Goal: Information Seeking & Learning: Learn about a topic

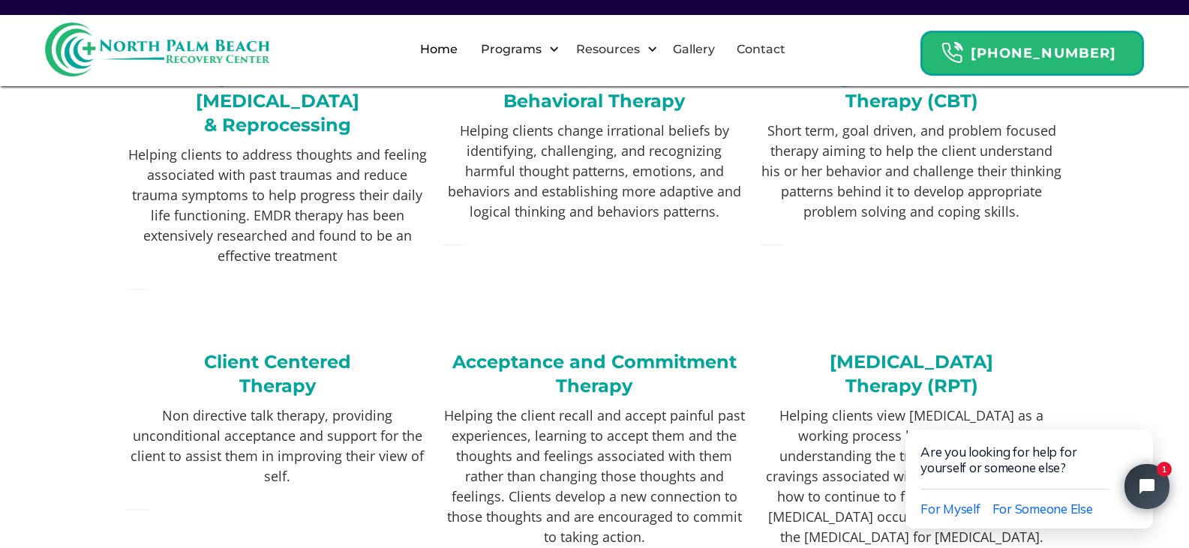
scroll to position [2625, 0]
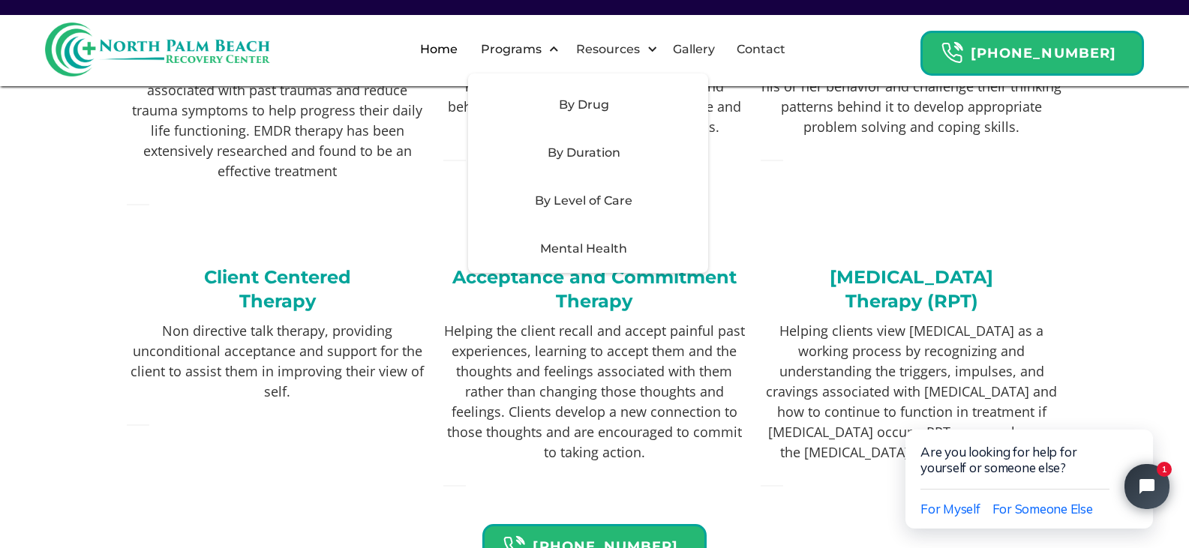
click at [601, 251] on div "Mental Health" at bounding box center [583, 249] width 213 height 18
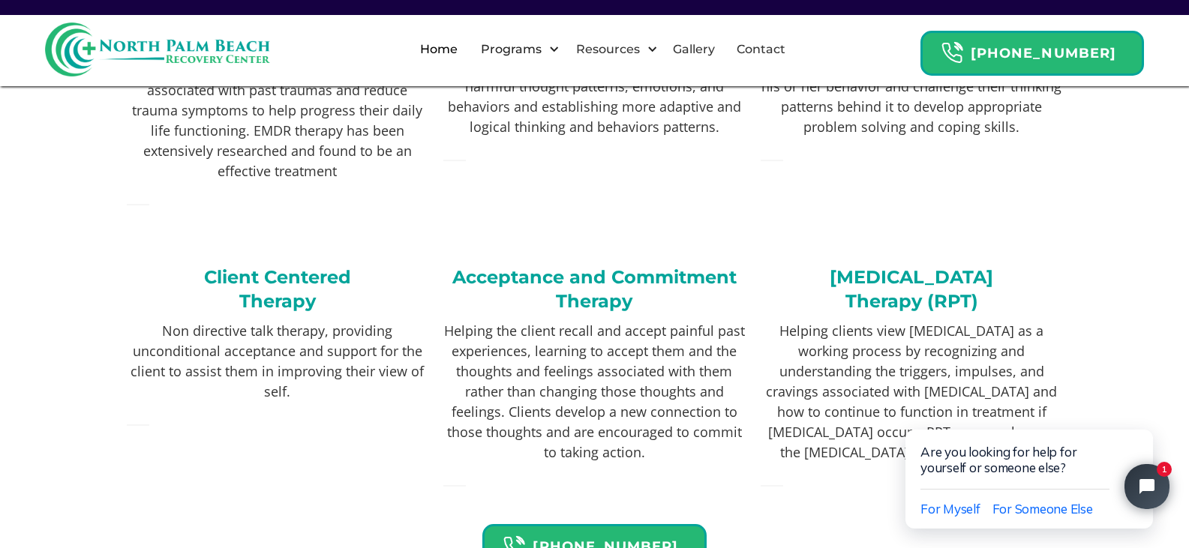
scroll to position [2550, 0]
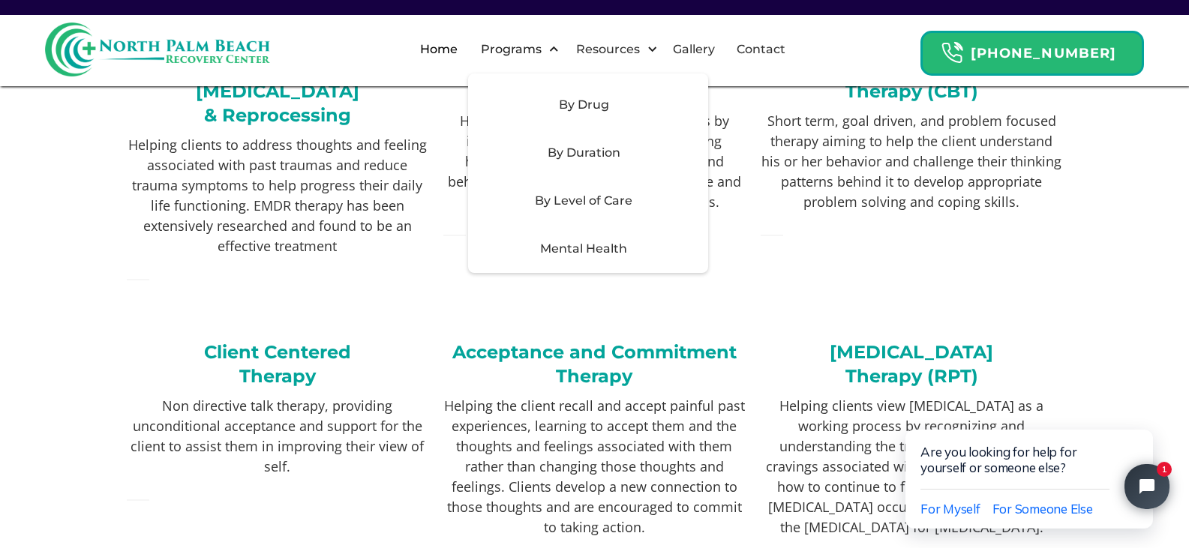
click at [621, 248] on div "Mental Health" at bounding box center [583, 249] width 213 height 18
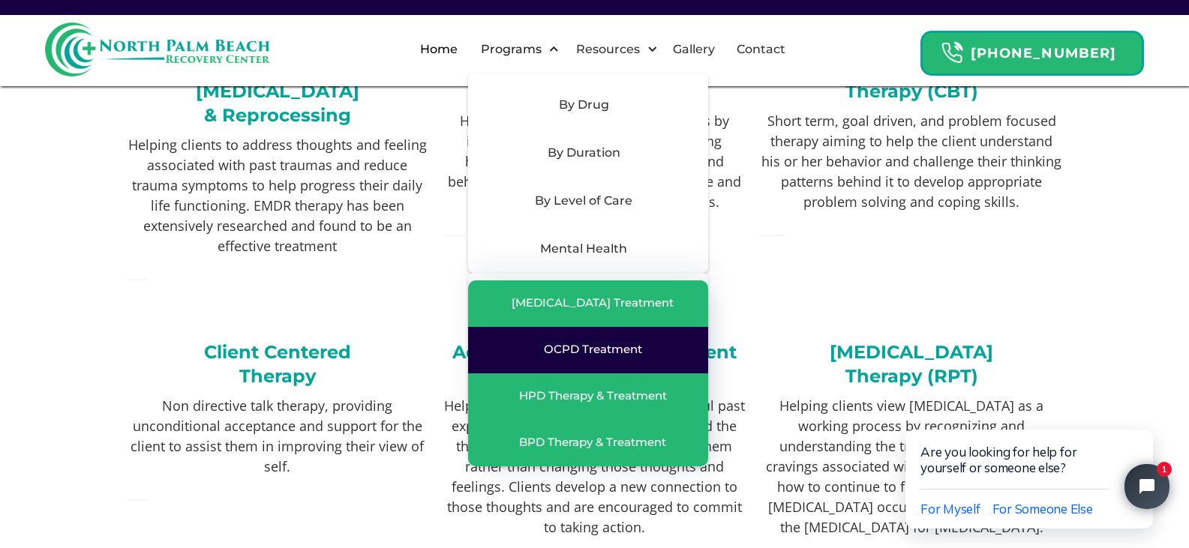
click at [659, 359] on link "OCPD Treatment" at bounding box center [588, 350] width 240 height 47
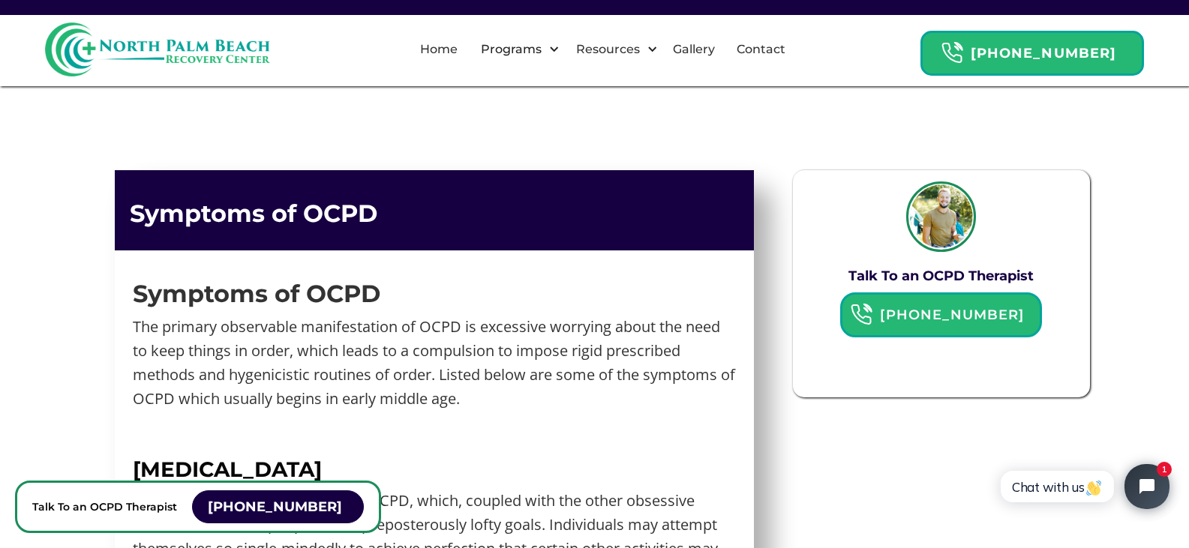
scroll to position [1350, 0]
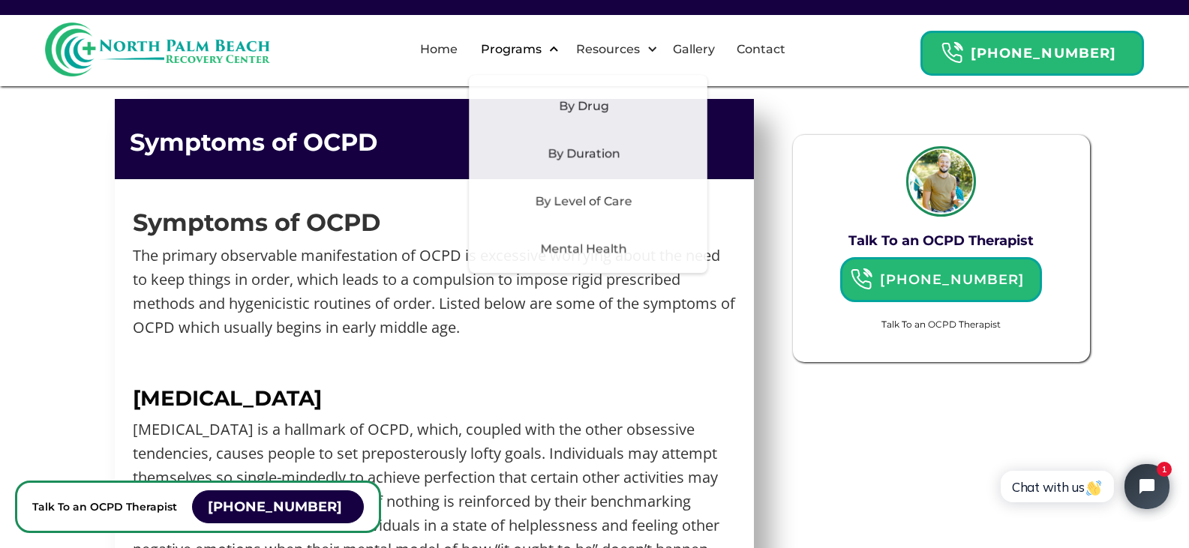
click at [545, 50] on div "Programs" at bounding box center [511, 50] width 68 height 18
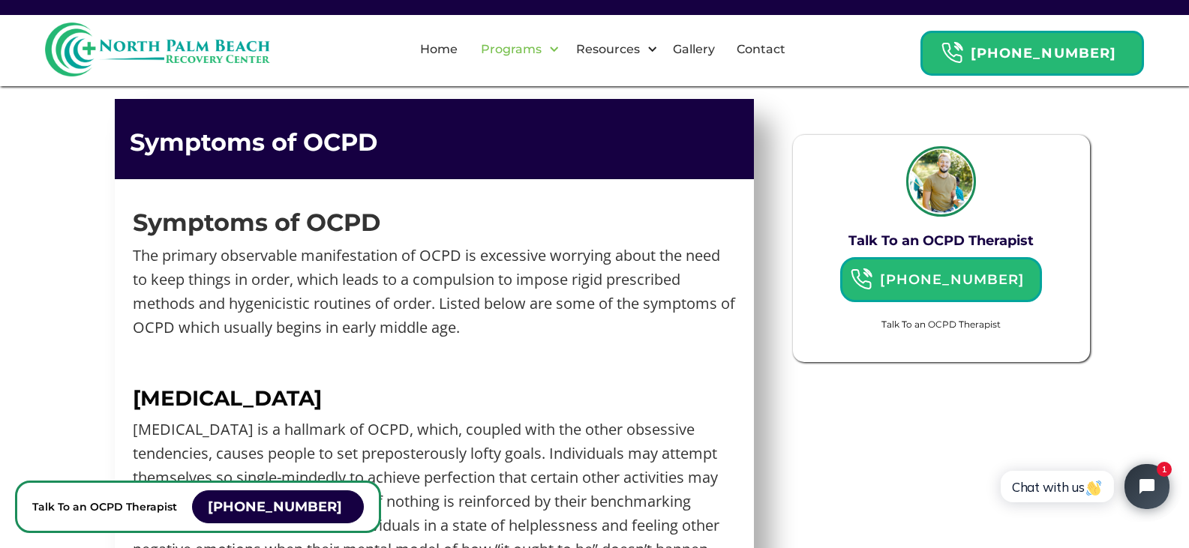
click at [545, 45] on div "Programs" at bounding box center [511, 50] width 68 height 18
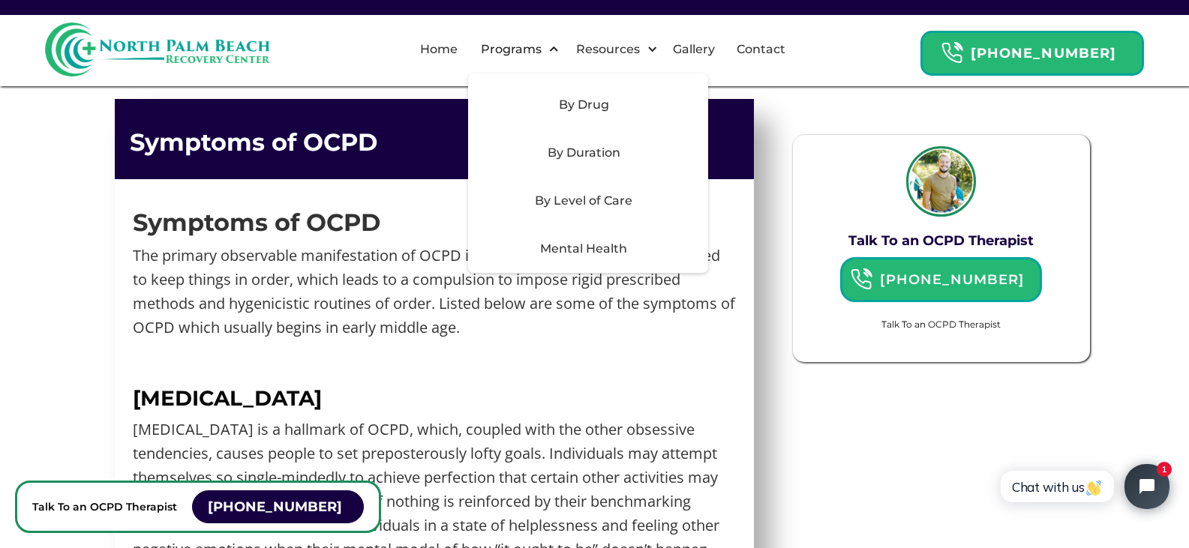
click at [561, 103] on div "By Drug" at bounding box center [583, 105] width 213 height 18
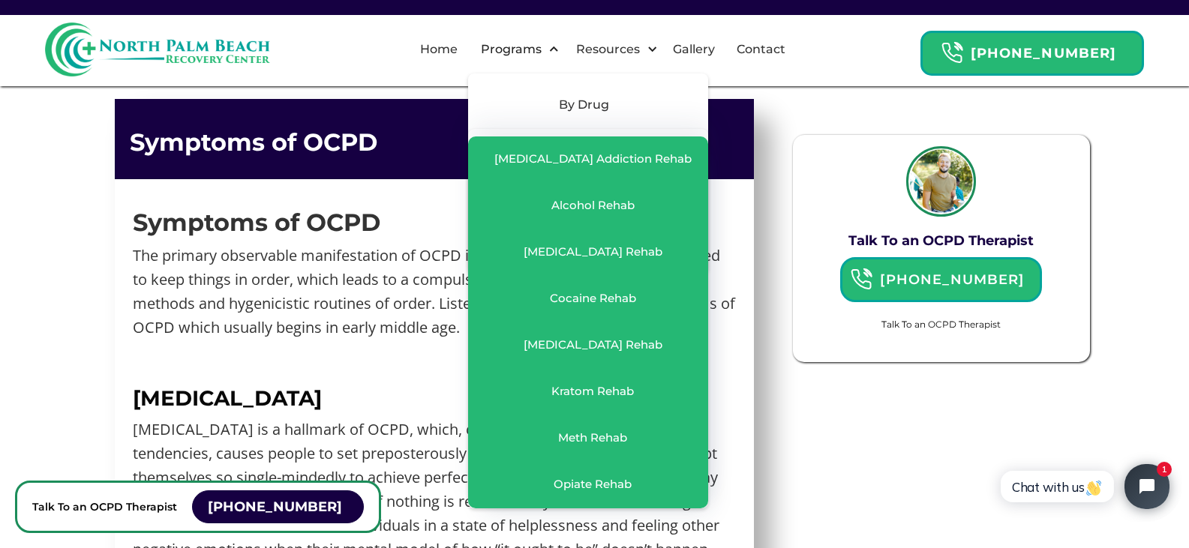
click at [561, 104] on div "By Drug" at bounding box center [583, 105] width 213 height 18
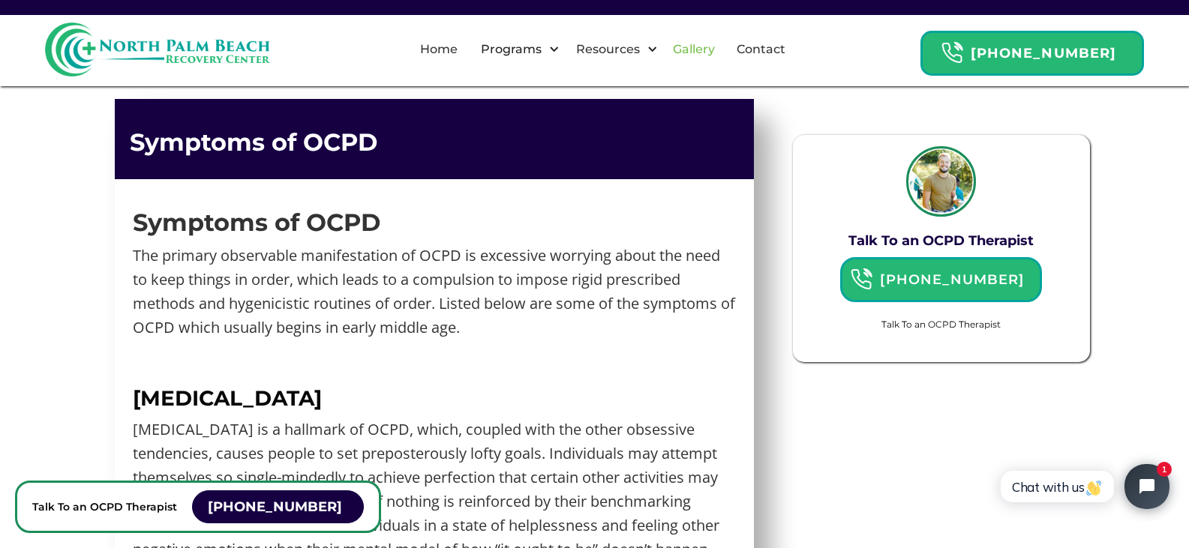
click at [704, 53] on link "Gallery" at bounding box center [694, 50] width 60 height 48
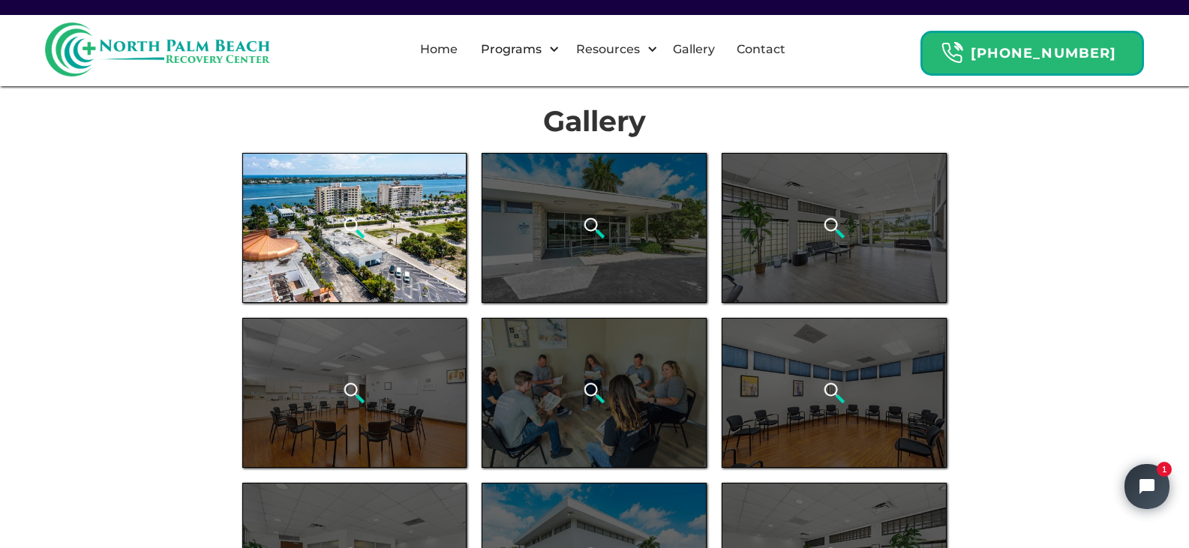
click at [370, 250] on div "open lightbox" at bounding box center [354, 228] width 225 height 150
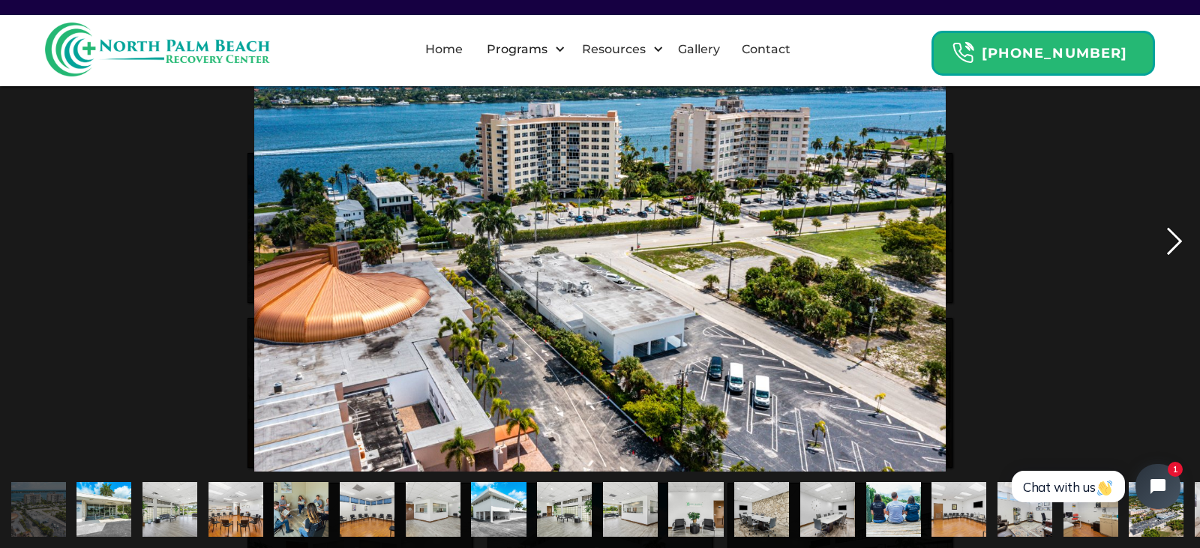
click at [1169, 258] on div "next image" at bounding box center [1174, 241] width 51 height 461
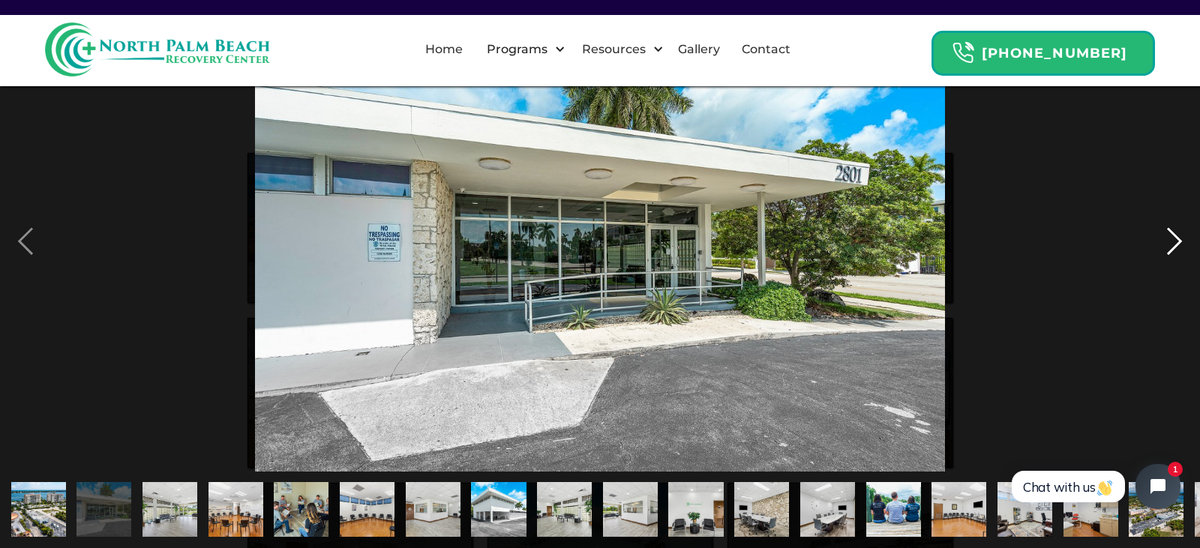
click at [1169, 258] on div "next image" at bounding box center [1174, 241] width 51 height 461
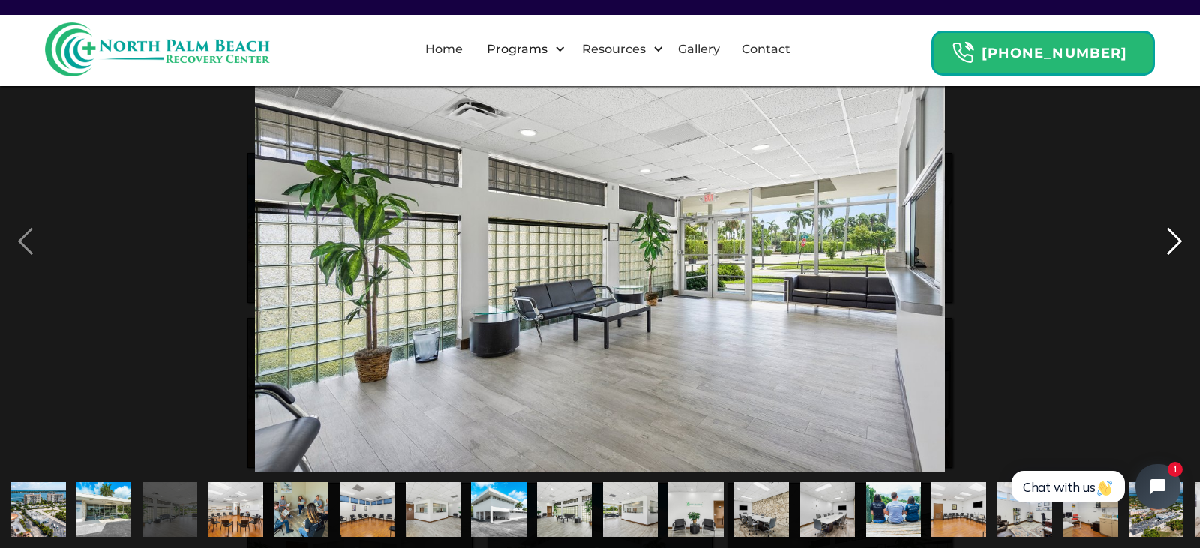
click at [1169, 258] on div "next image" at bounding box center [1174, 241] width 51 height 461
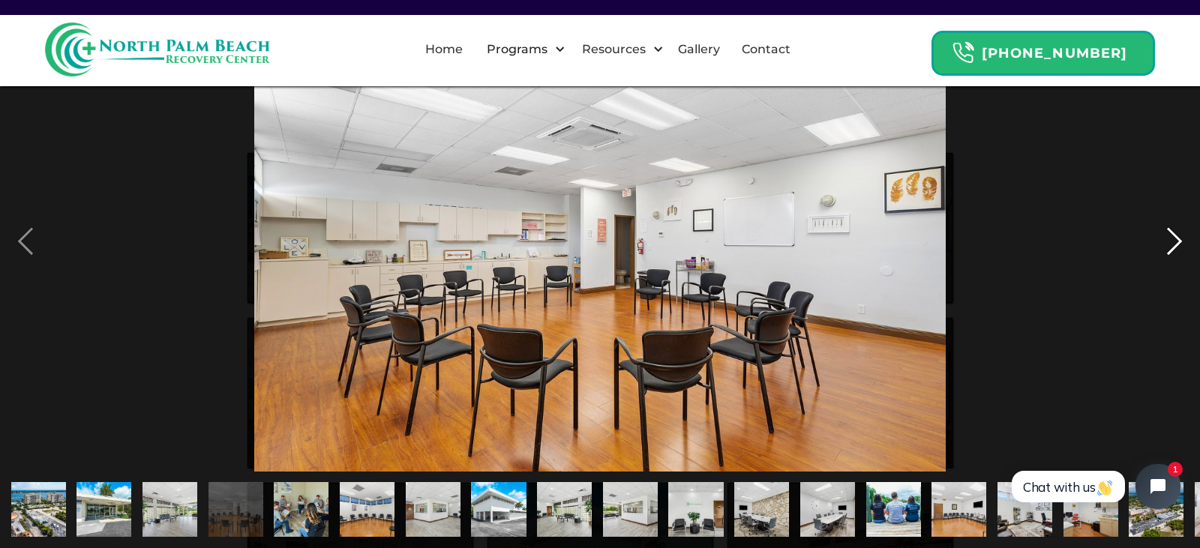
click at [1169, 258] on div "next image" at bounding box center [1174, 241] width 51 height 461
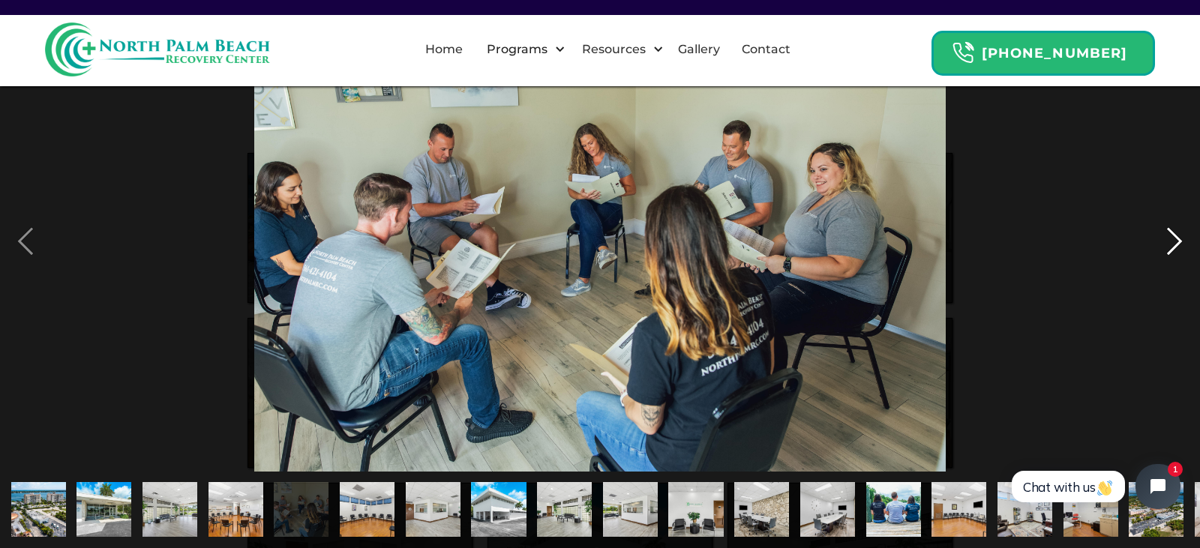
click at [1169, 258] on div "next image" at bounding box center [1174, 241] width 51 height 461
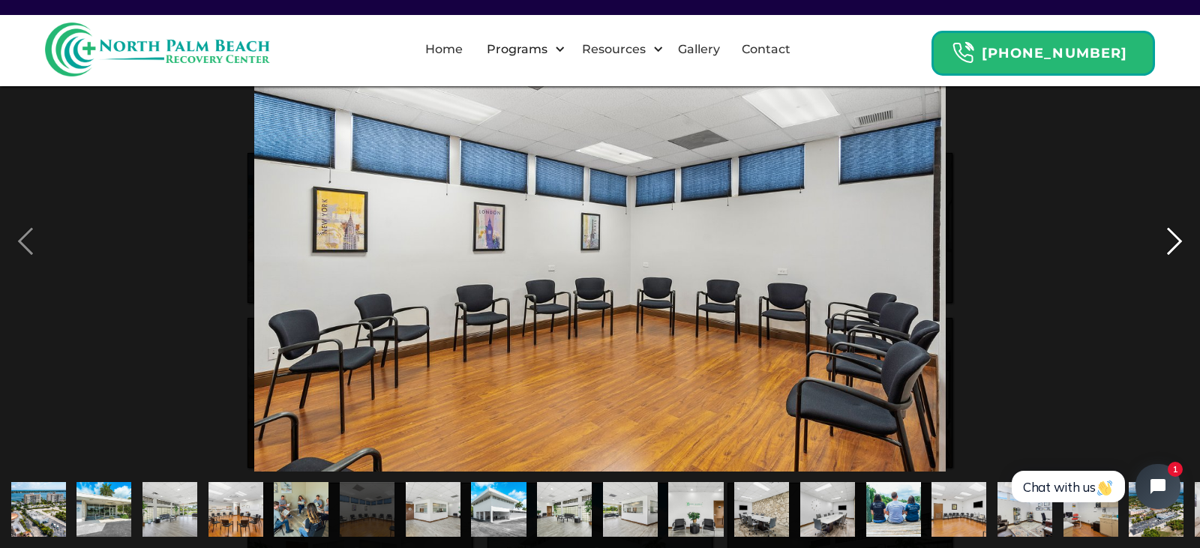
click at [1169, 258] on div "next image" at bounding box center [1174, 241] width 51 height 461
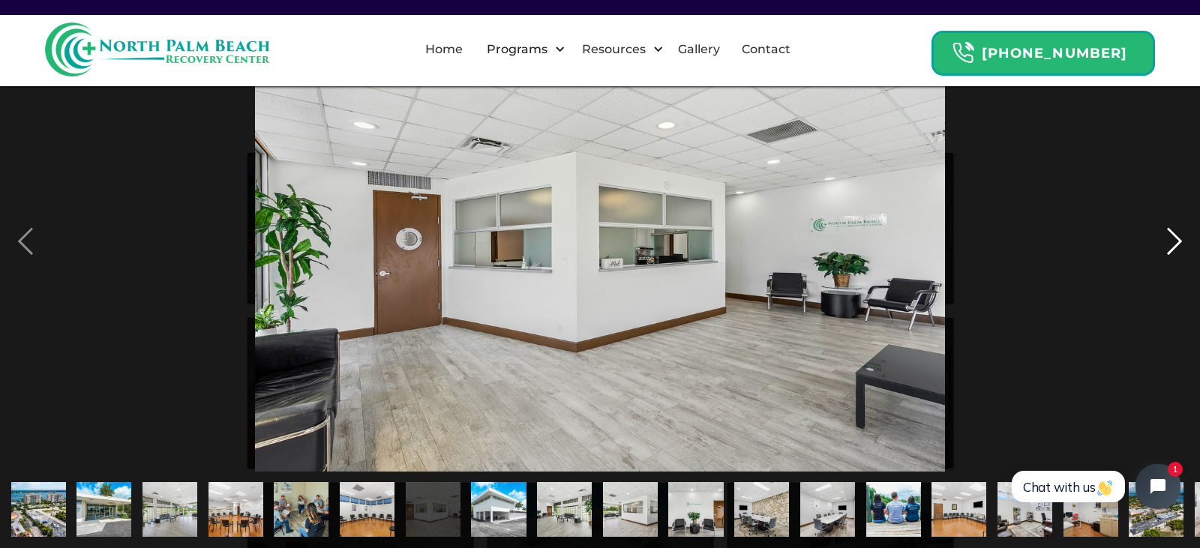
click at [1174, 248] on div "next image" at bounding box center [1174, 241] width 51 height 461
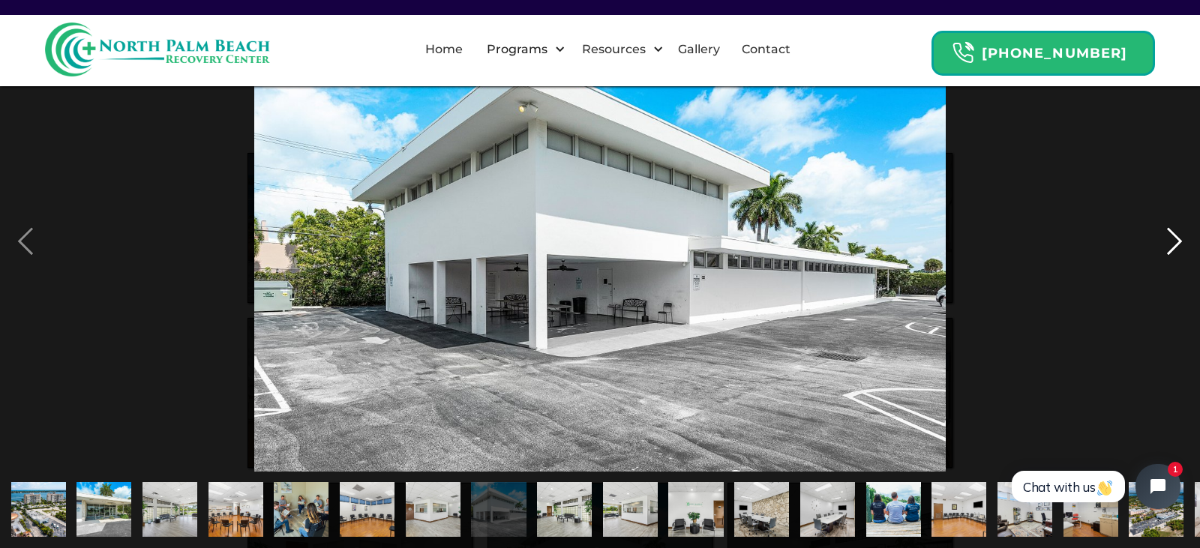
click at [1174, 248] on div "next image" at bounding box center [1174, 241] width 51 height 461
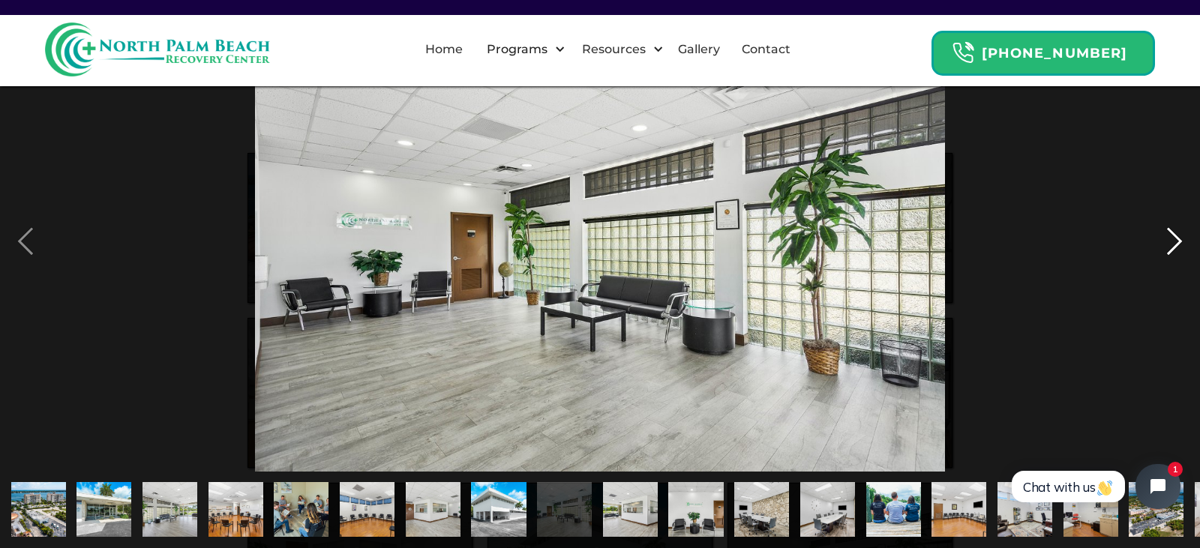
click at [1174, 248] on div "next image" at bounding box center [1174, 241] width 51 height 461
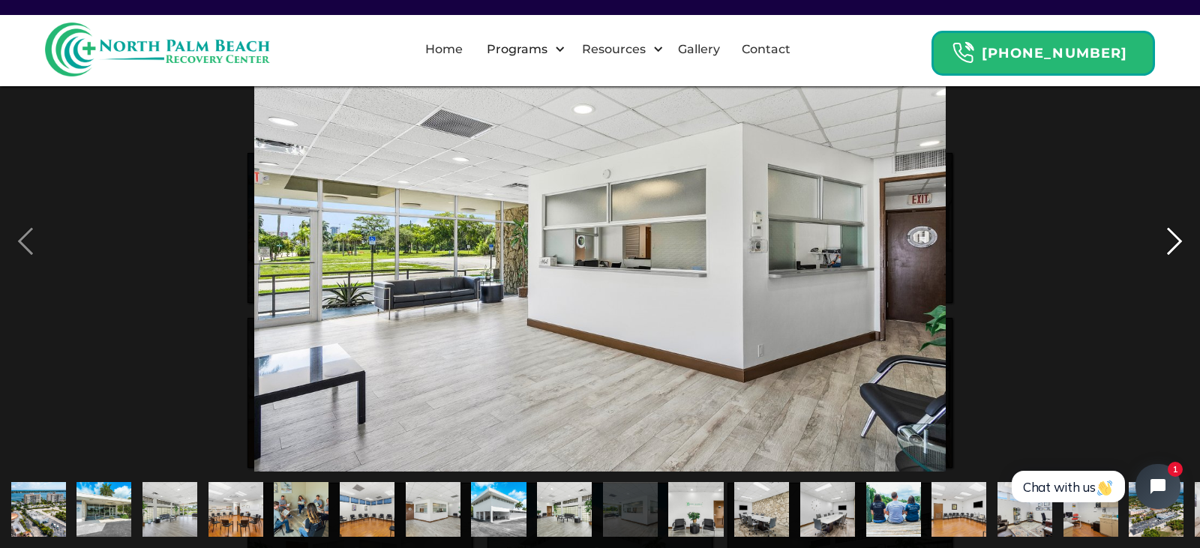
click at [1174, 248] on div "next image" at bounding box center [1174, 241] width 51 height 461
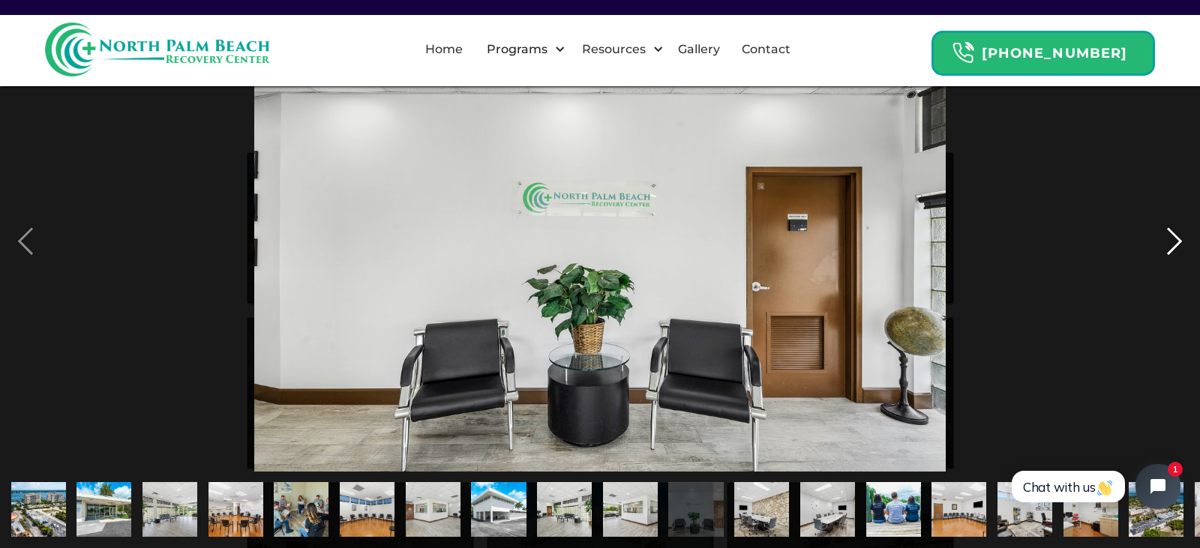
click at [1174, 248] on div "next image" at bounding box center [1174, 241] width 51 height 461
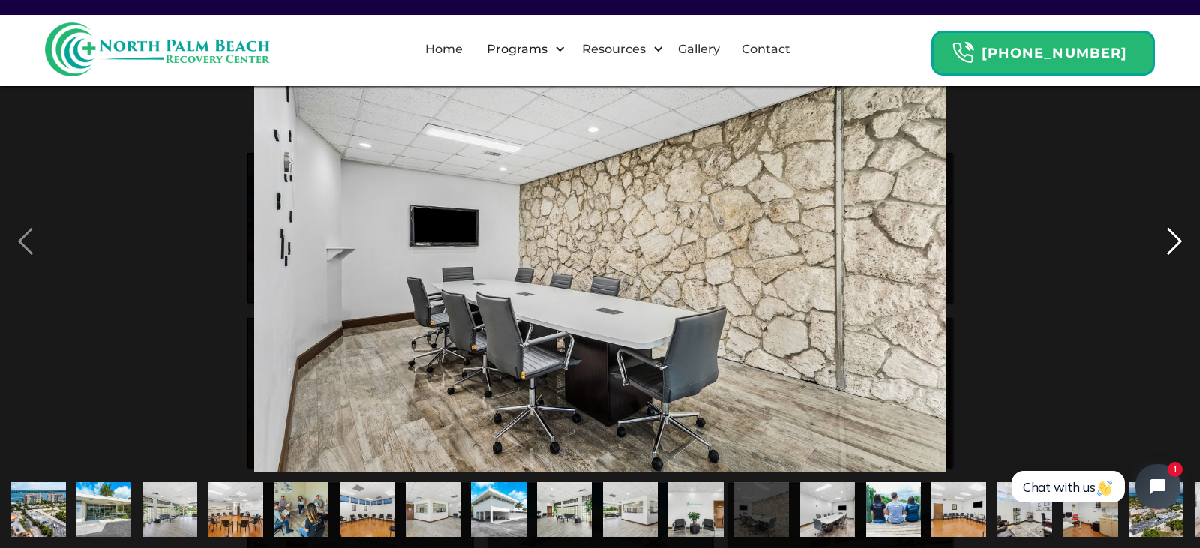
click at [1172, 263] on div "next image" at bounding box center [1174, 241] width 51 height 461
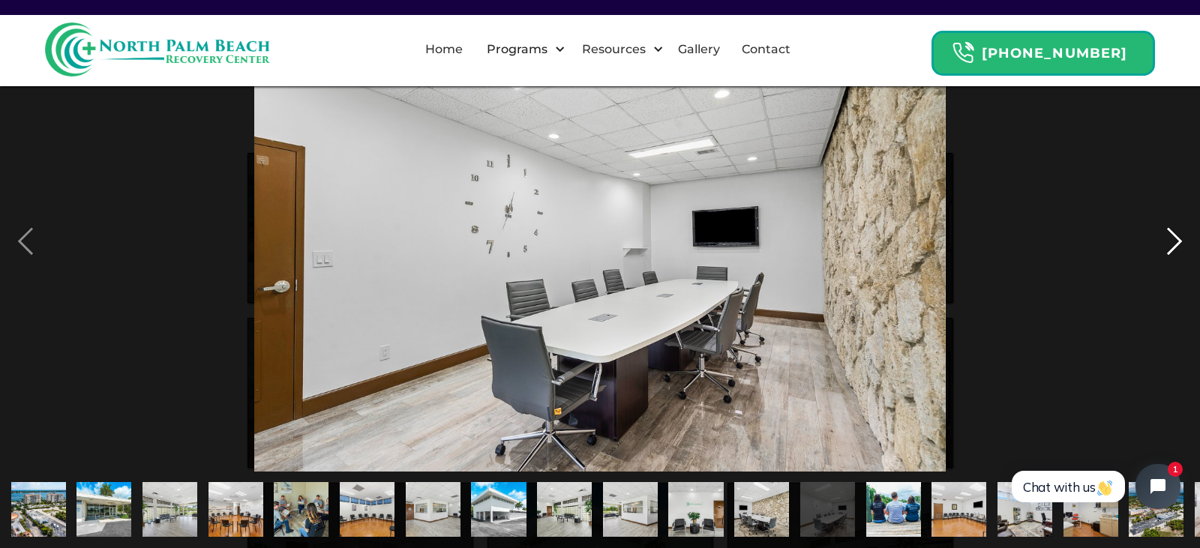
click at [1176, 243] on div "next image" at bounding box center [1174, 241] width 51 height 461
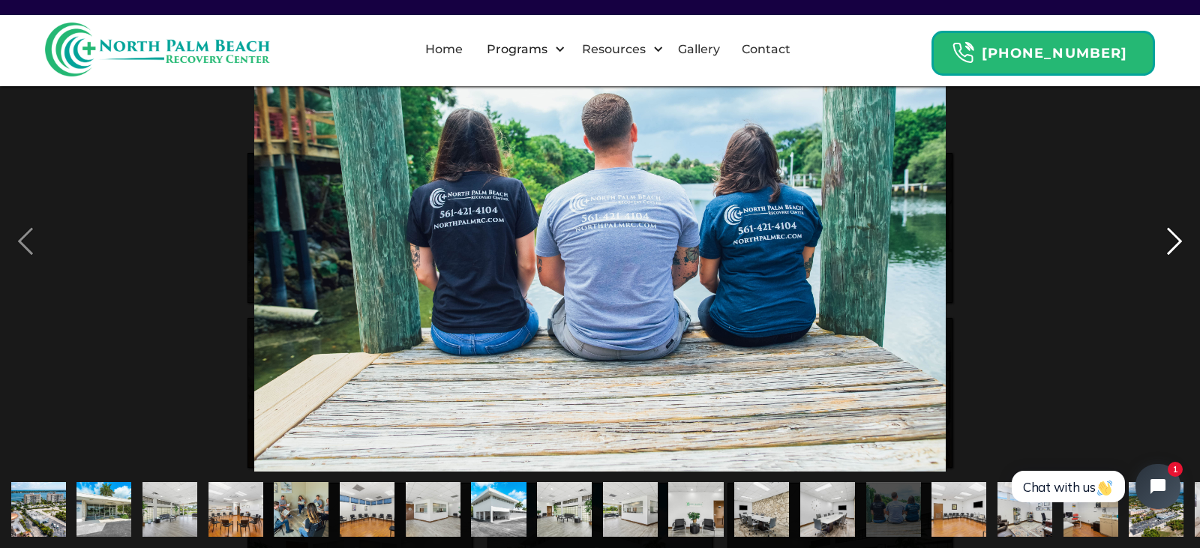
click at [1175, 242] on div "next image" at bounding box center [1174, 241] width 51 height 461
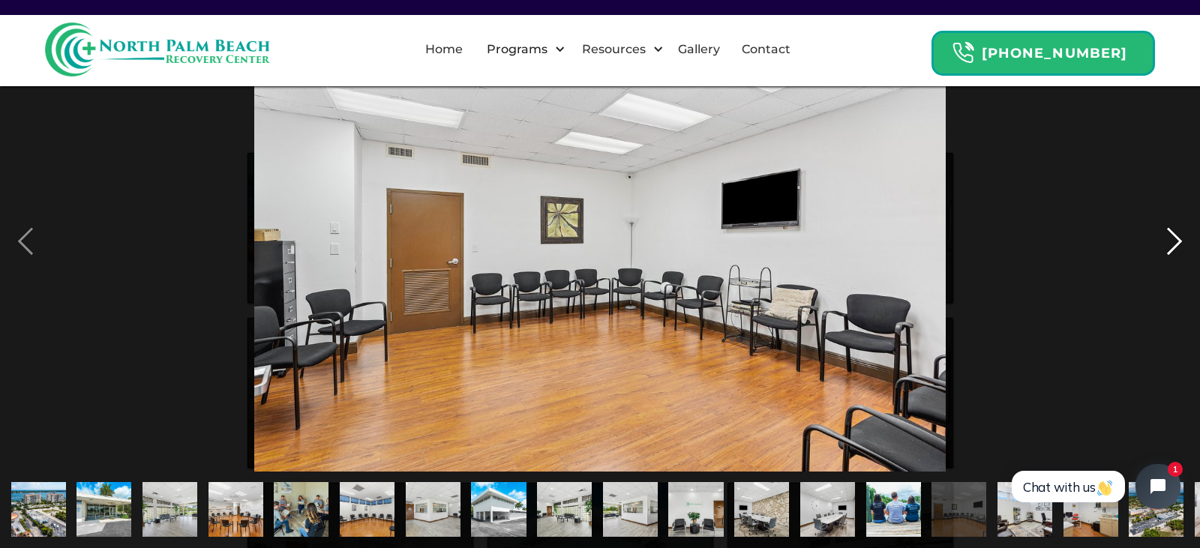
click at [1175, 242] on div "next image" at bounding box center [1174, 241] width 51 height 461
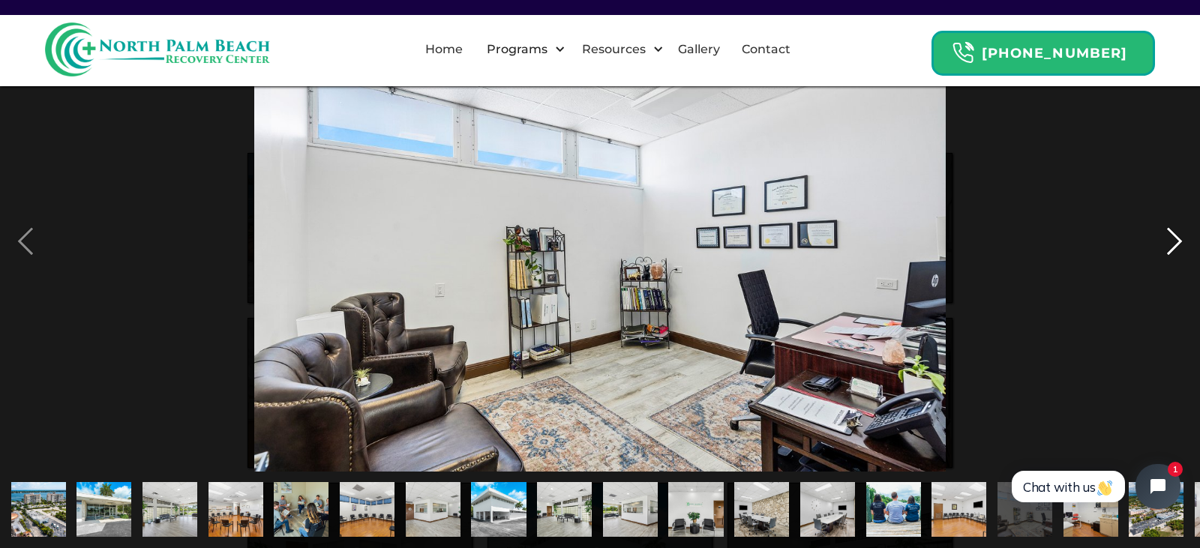
click at [1175, 242] on div "next image" at bounding box center [1174, 241] width 51 height 461
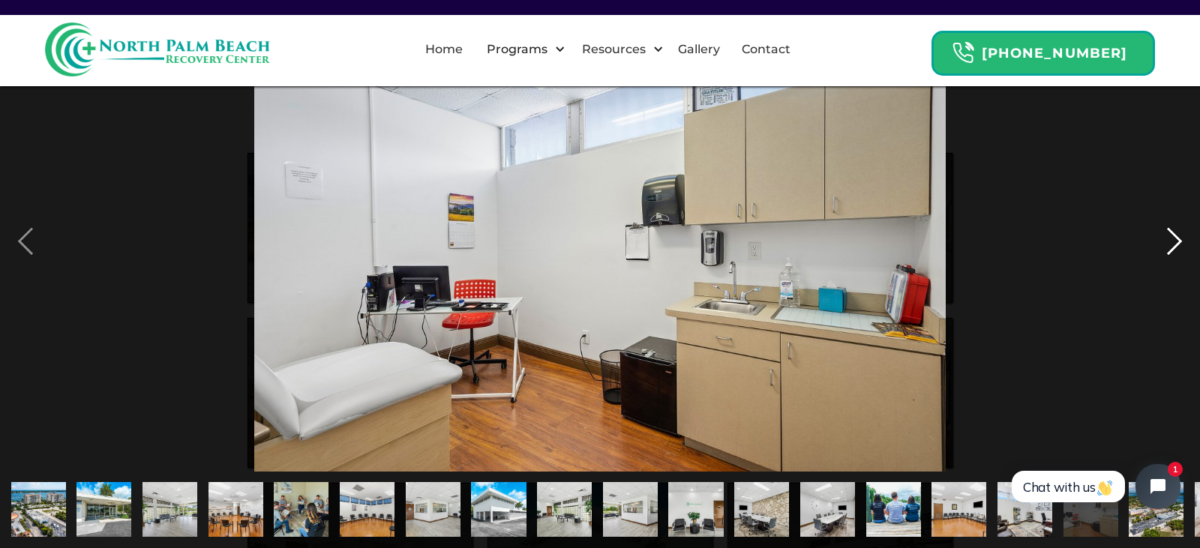
click at [1175, 242] on div "next image" at bounding box center [1174, 241] width 51 height 461
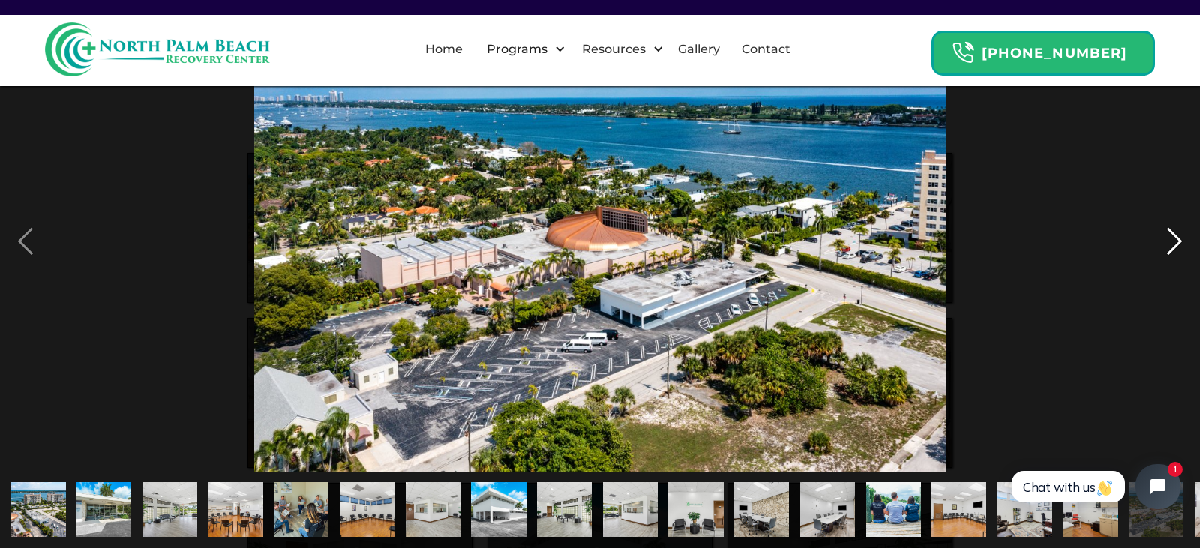
click at [1167, 241] on div "next image" at bounding box center [1174, 241] width 51 height 461
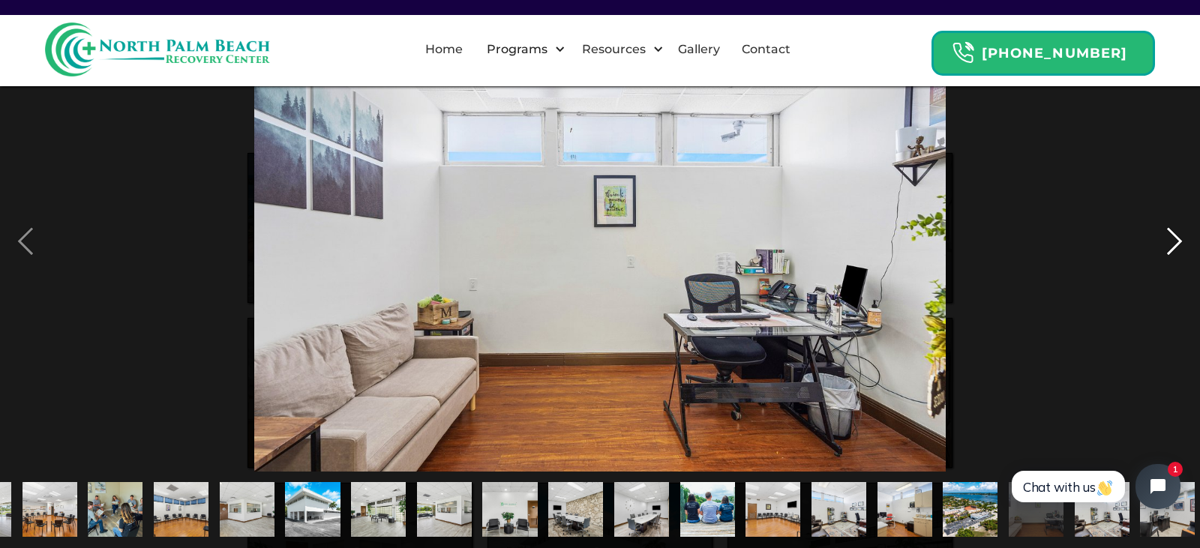
scroll to position [0, 192]
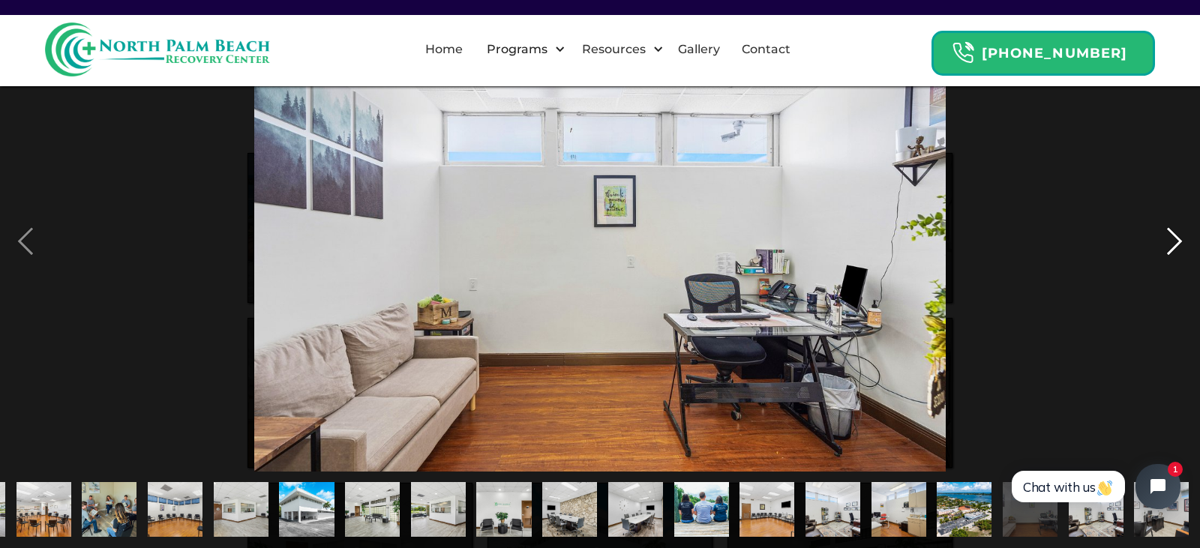
click at [1167, 241] on div "next image" at bounding box center [1174, 241] width 51 height 461
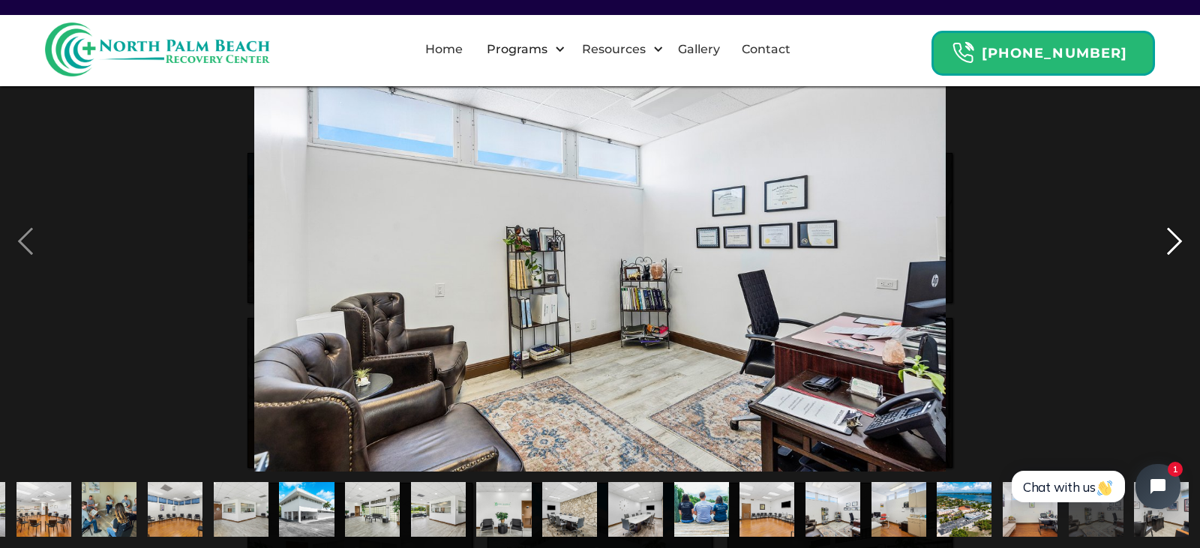
click at [1167, 241] on div "next image" at bounding box center [1174, 241] width 51 height 461
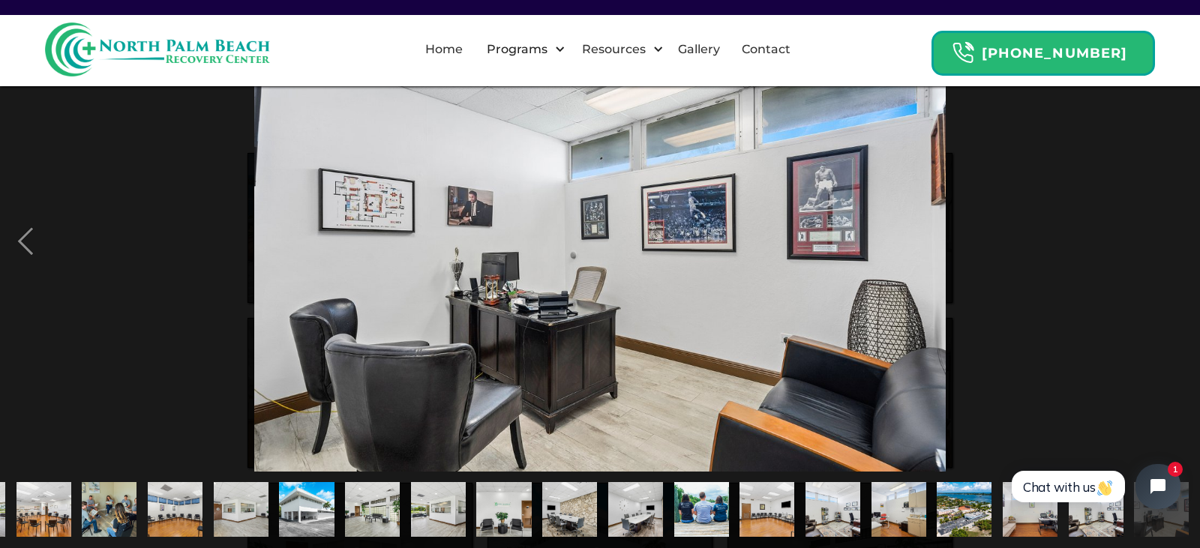
click at [1167, 241] on div "next image" at bounding box center [1174, 241] width 51 height 461
click at [480, 206] on img at bounding box center [600, 241] width 692 height 461
click at [729, 47] on link "Gallery" at bounding box center [699, 50] width 60 height 48
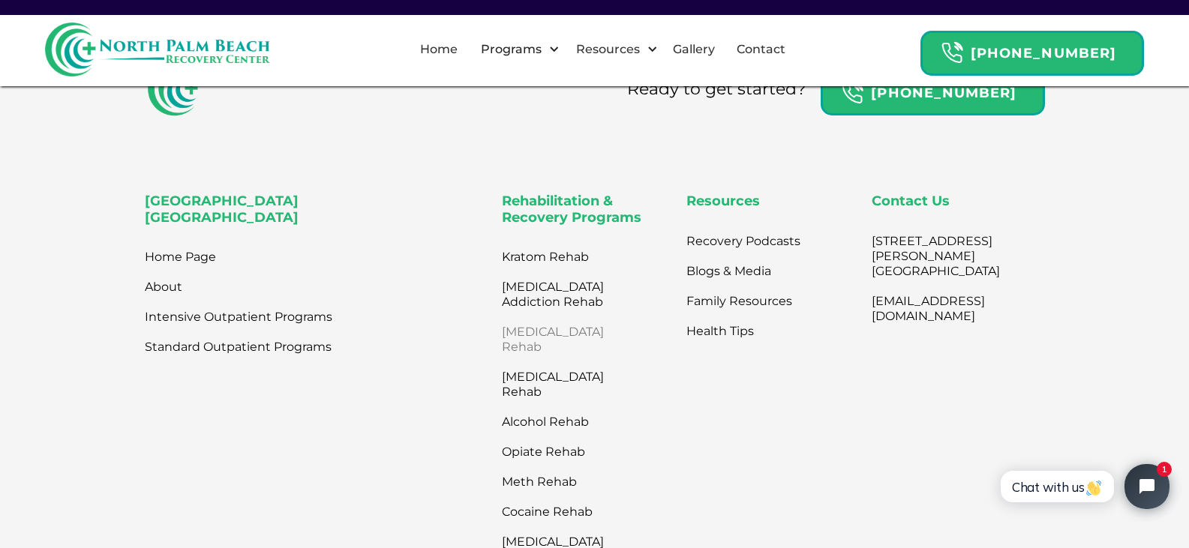
scroll to position [1650, 0]
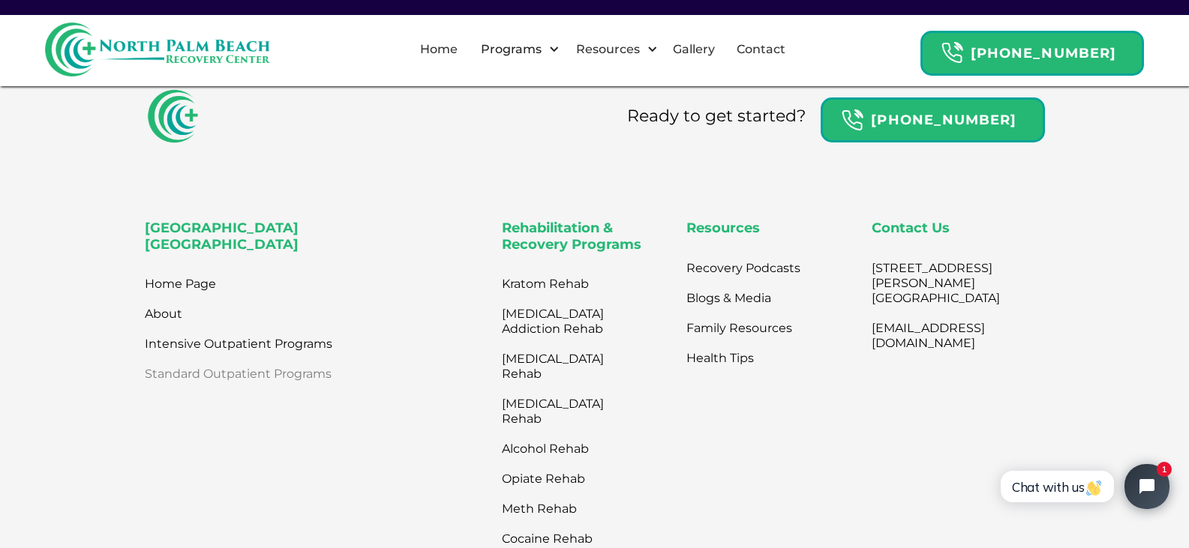
click at [164, 375] on link "Standard Outpatient Programs" at bounding box center [238, 374] width 187 height 30
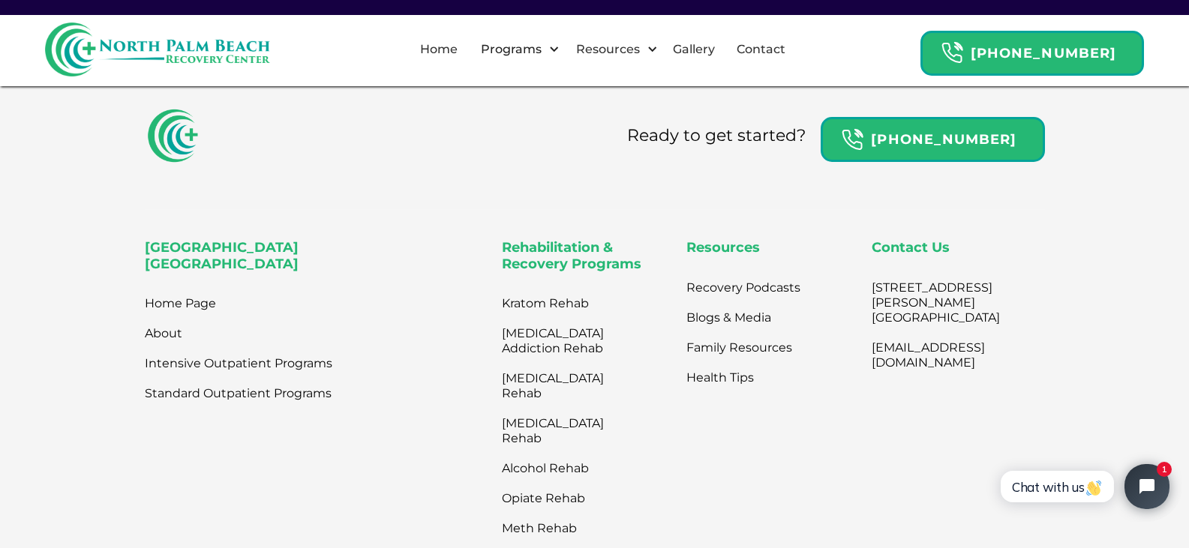
scroll to position [4125, 0]
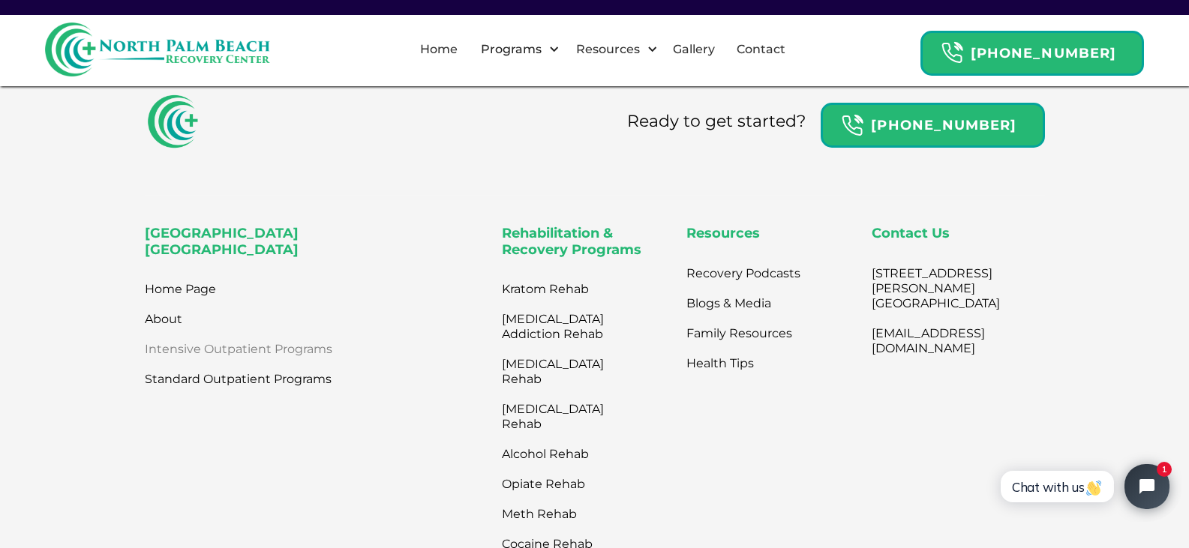
click at [257, 335] on link "Intensive Outpatient Programs" at bounding box center [239, 350] width 188 height 30
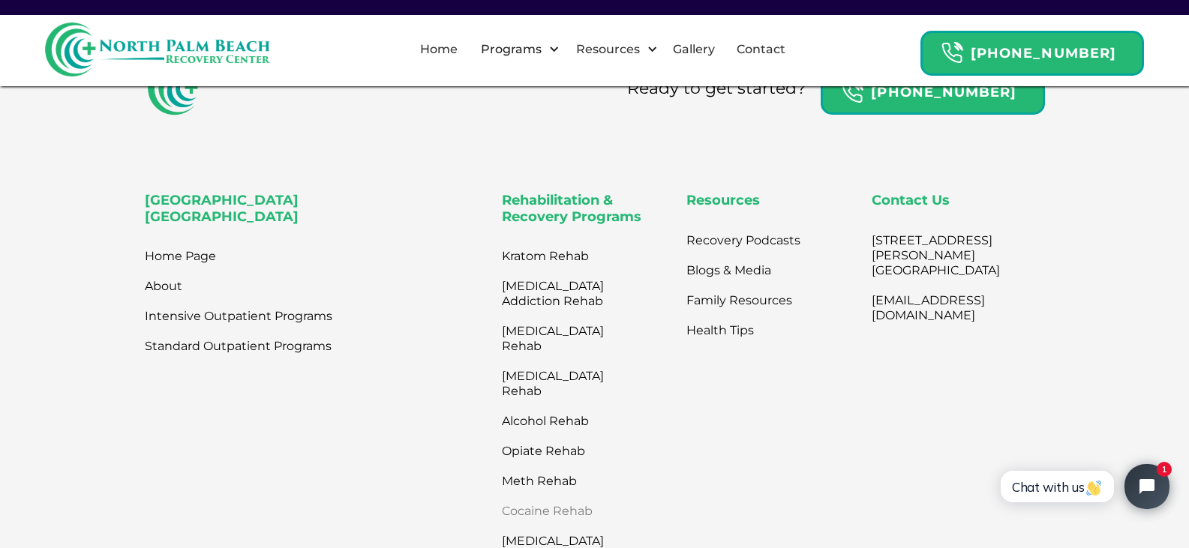
scroll to position [4200, 0]
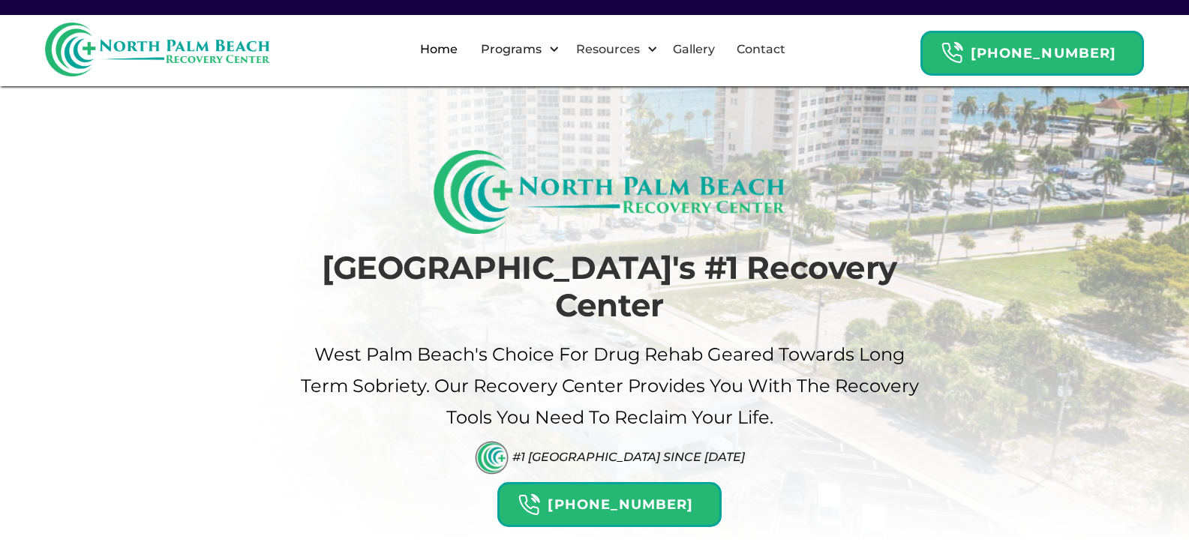
scroll to position [2550, 0]
